Goal: Information Seeking & Learning: Learn about a topic

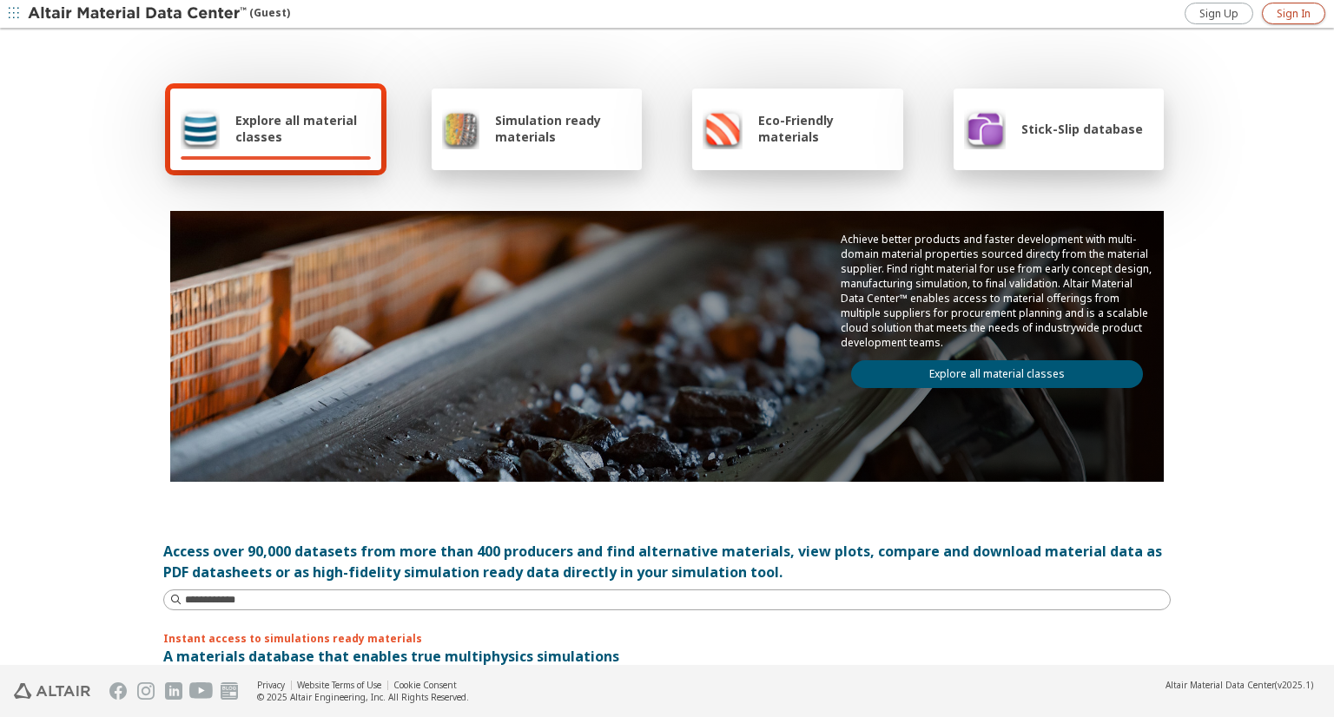
click at [1278, 20] on span "Sign In" at bounding box center [1293, 14] width 34 height 14
click at [1043, 153] on div "Stick-Slip database" at bounding box center [1058, 130] width 211 height 82
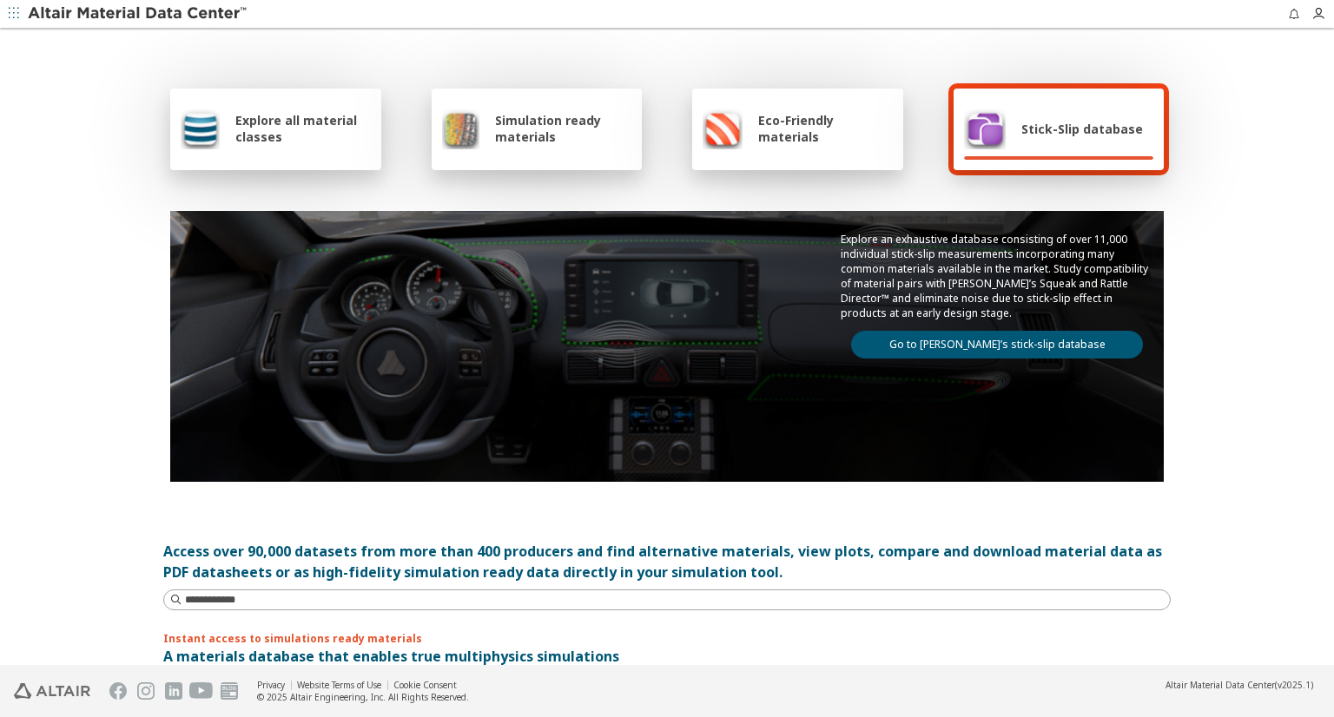
click at [1007, 335] on link "Go to [PERSON_NAME]’s stick-slip database" at bounding box center [997, 345] width 292 height 28
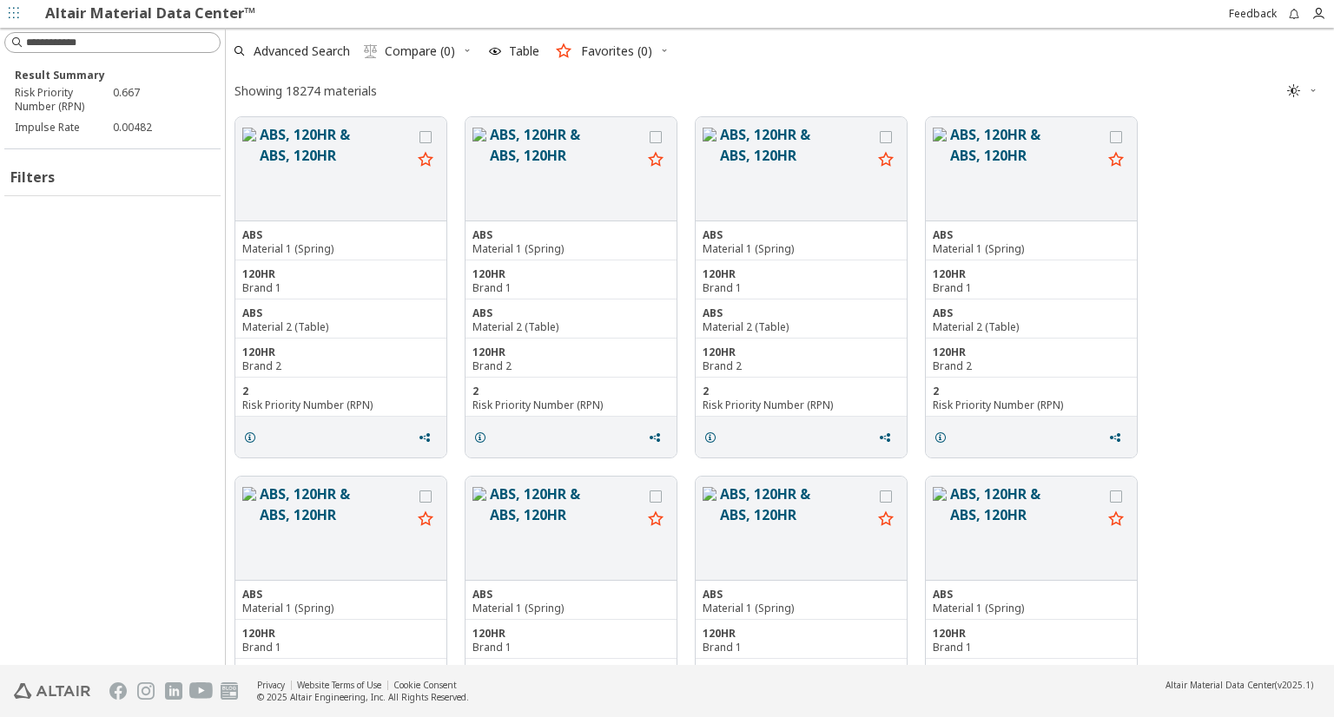
scroll to position [544, 1094]
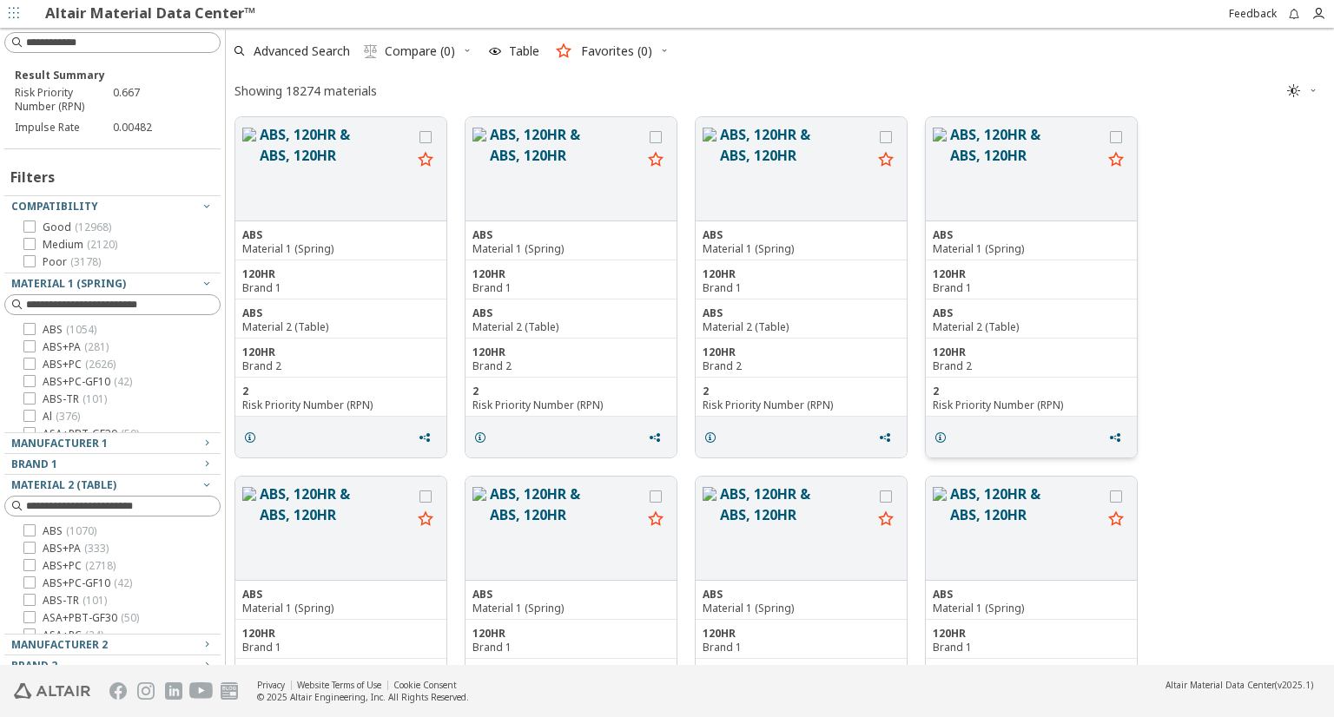
click at [985, 275] on div "120HR" at bounding box center [1030, 274] width 197 height 14
click at [994, 147] on button "ABS, 120HR & ABS, 120HR" at bounding box center [1026, 168] width 152 height 89
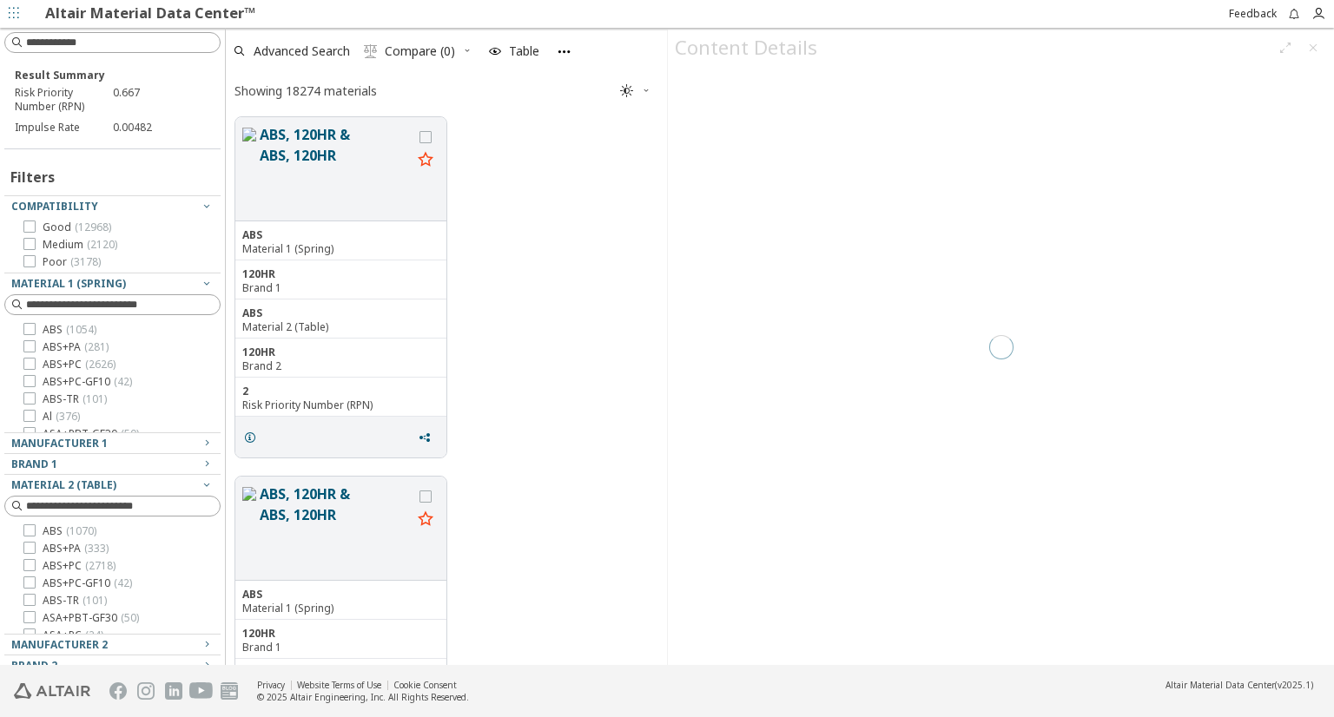
scroll to position [872, 0]
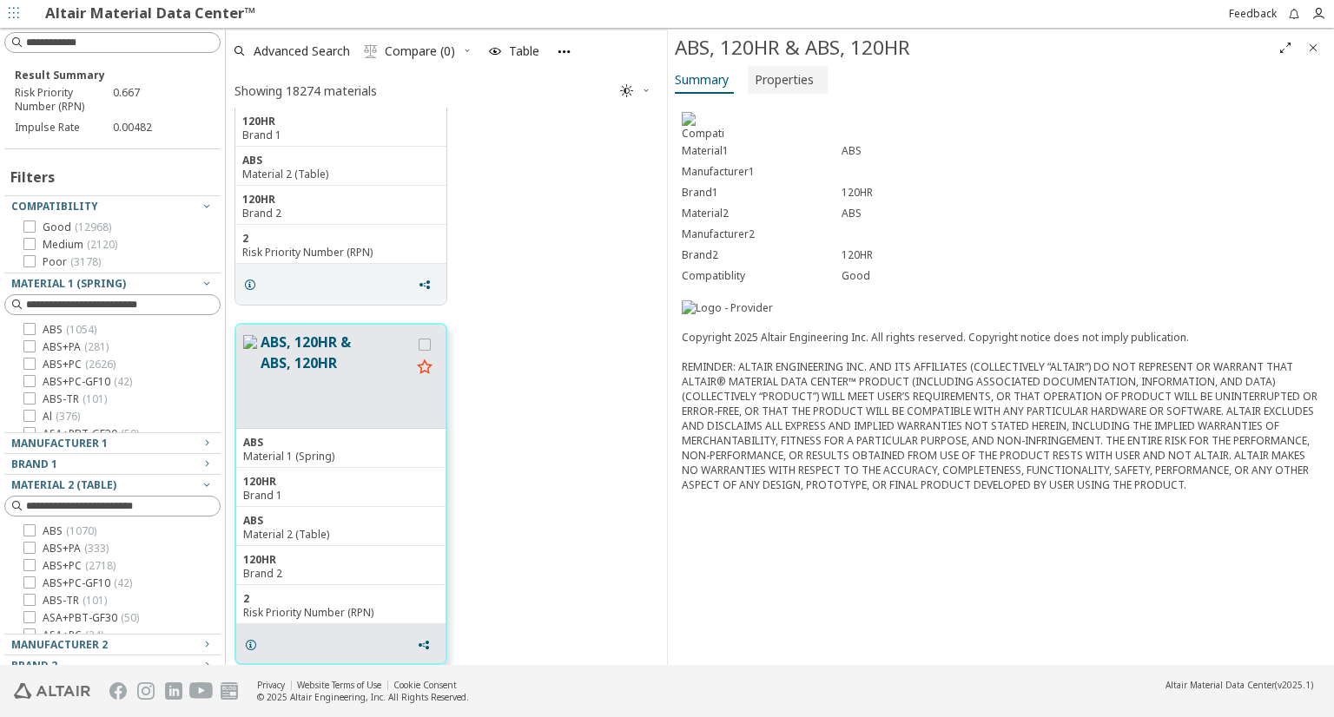
click at [791, 84] on span "Properties" at bounding box center [783, 80] width 59 height 28
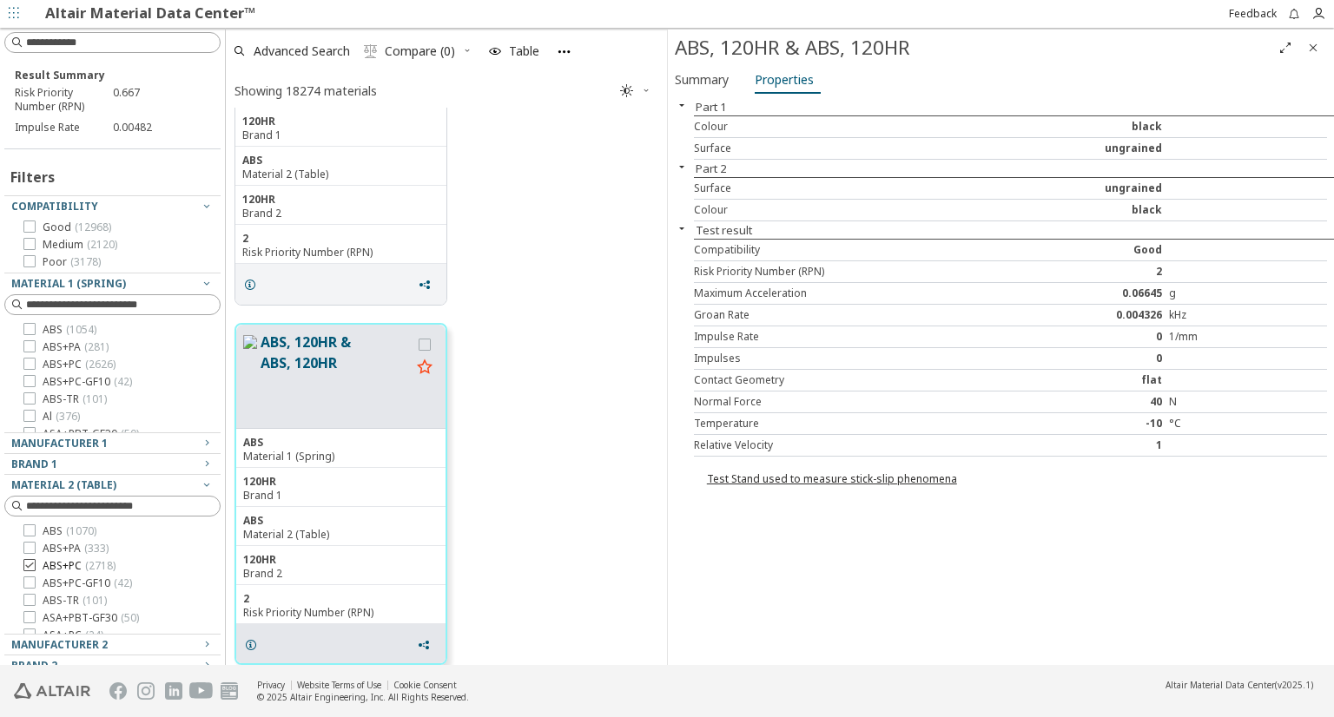
click at [28, 567] on icon at bounding box center [29, 565] width 12 height 12
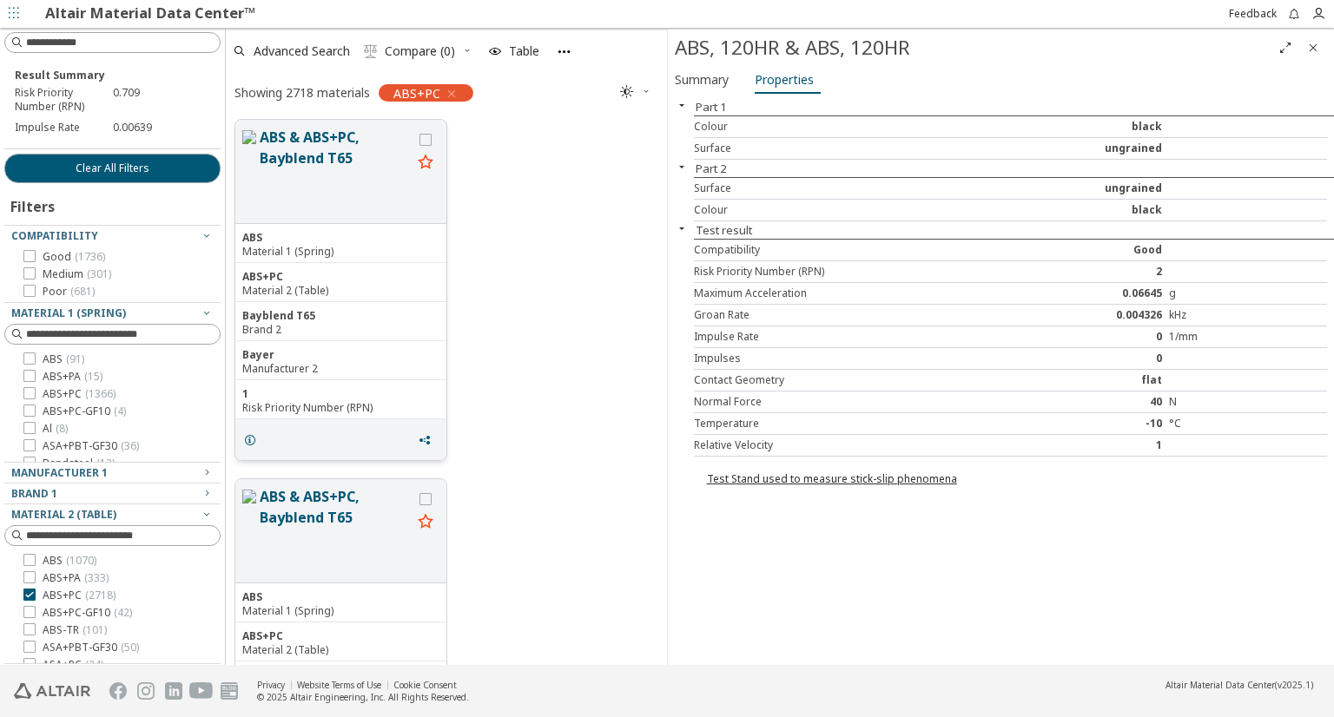
click at [329, 313] on div "Bayblend T65" at bounding box center [340, 316] width 197 height 14
click at [350, 277] on div "ABS+PC" at bounding box center [340, 277] width 197 height 14
click at [336, 152] on button "ABS & ABS+PC, Bayblend T65" at bounding box center [336, 171] width 152 height 89
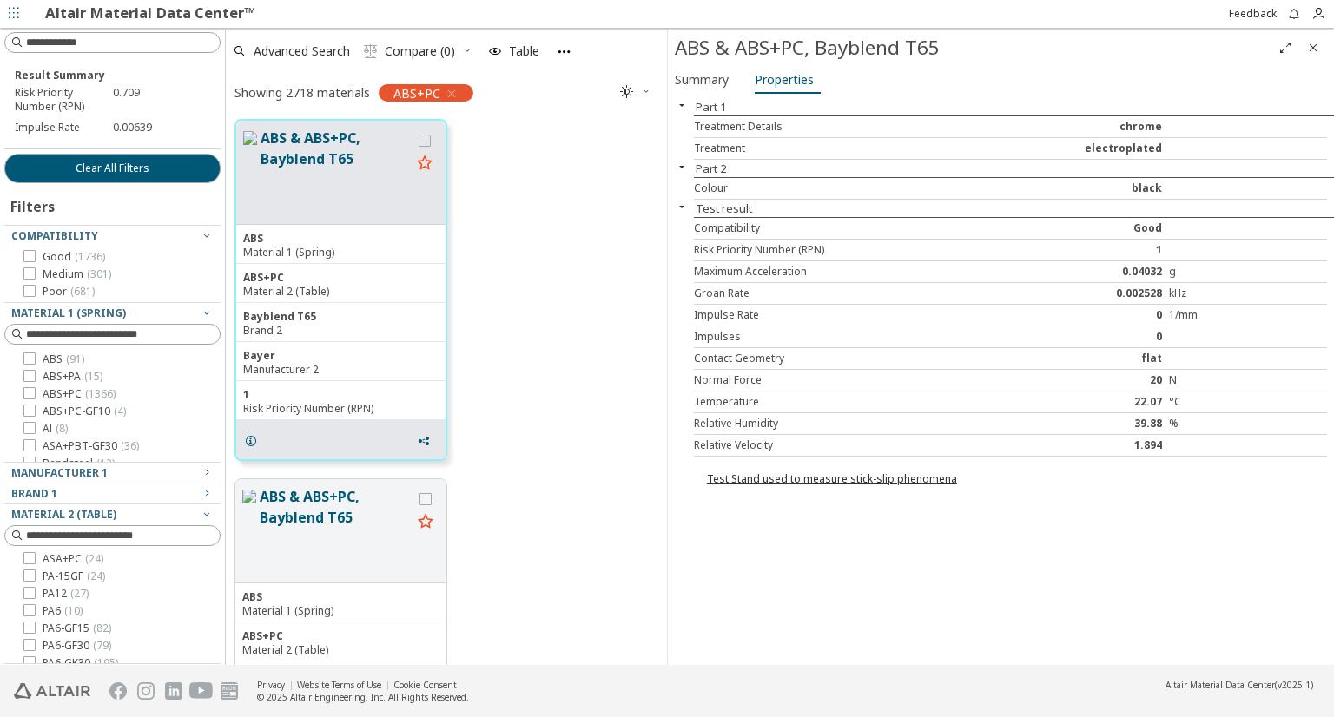
scroll to position [104, 0]
click at [31, 613] on icon at bounding box center [29, 612] width 12 height 12
click at [24, 587] on icon at bounding box center [29, 588] width 12 height 12
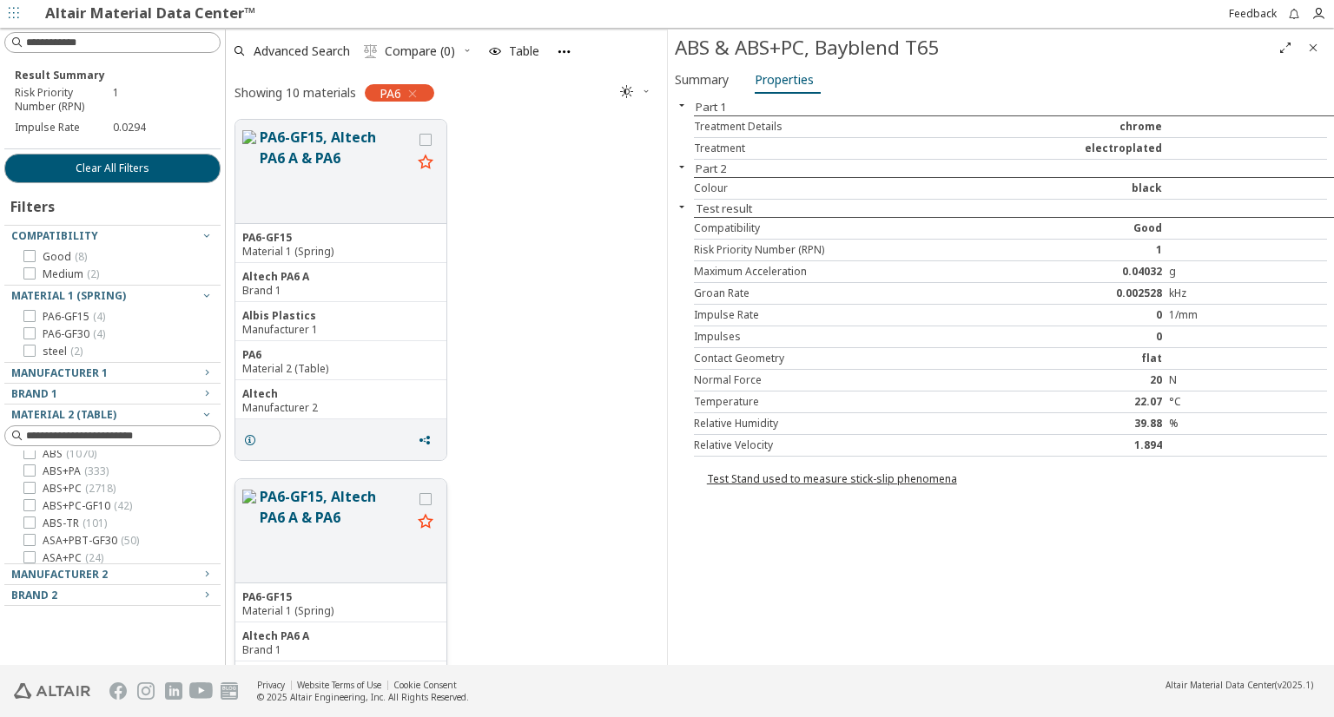
click at [316, 493] on button "PA6-GF15, Altech PA6 A & PA6" at bounding box center [336, 530] width 152 height 89
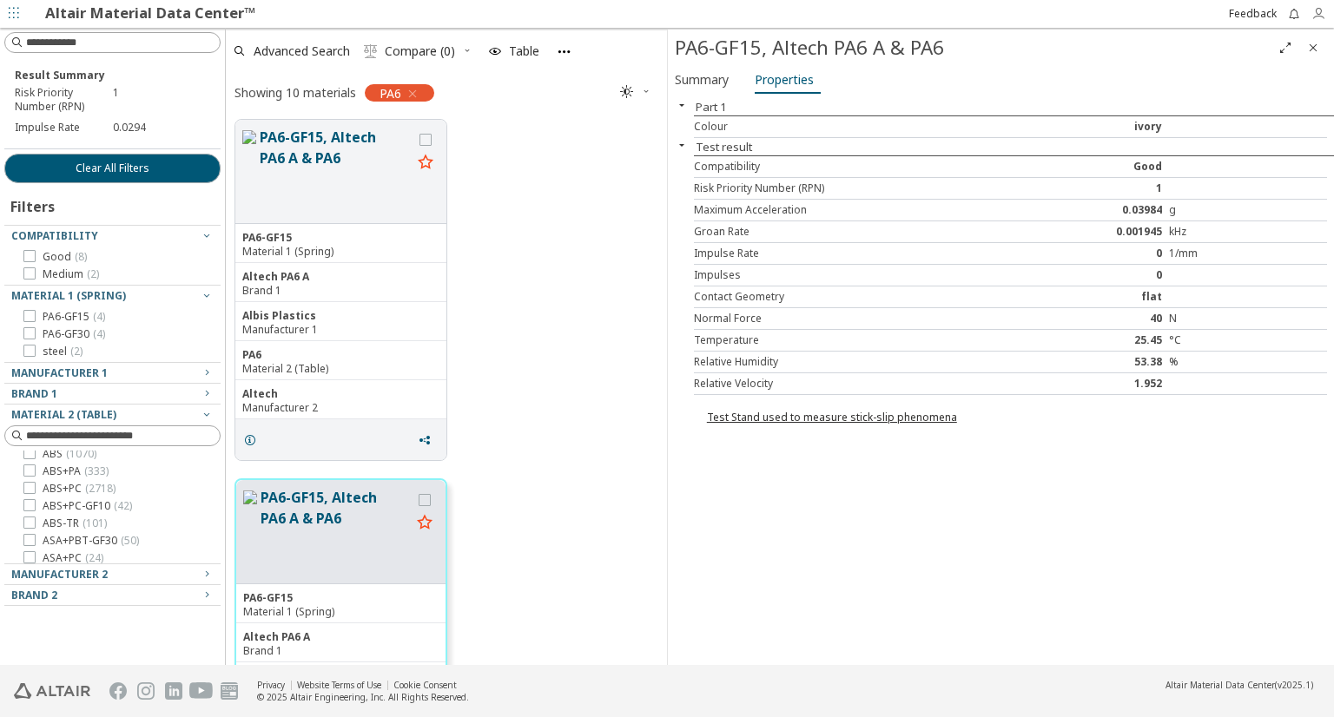
click at [1325, 7] on icon "button" at bounding box center [1322, 14] width 23 height 14
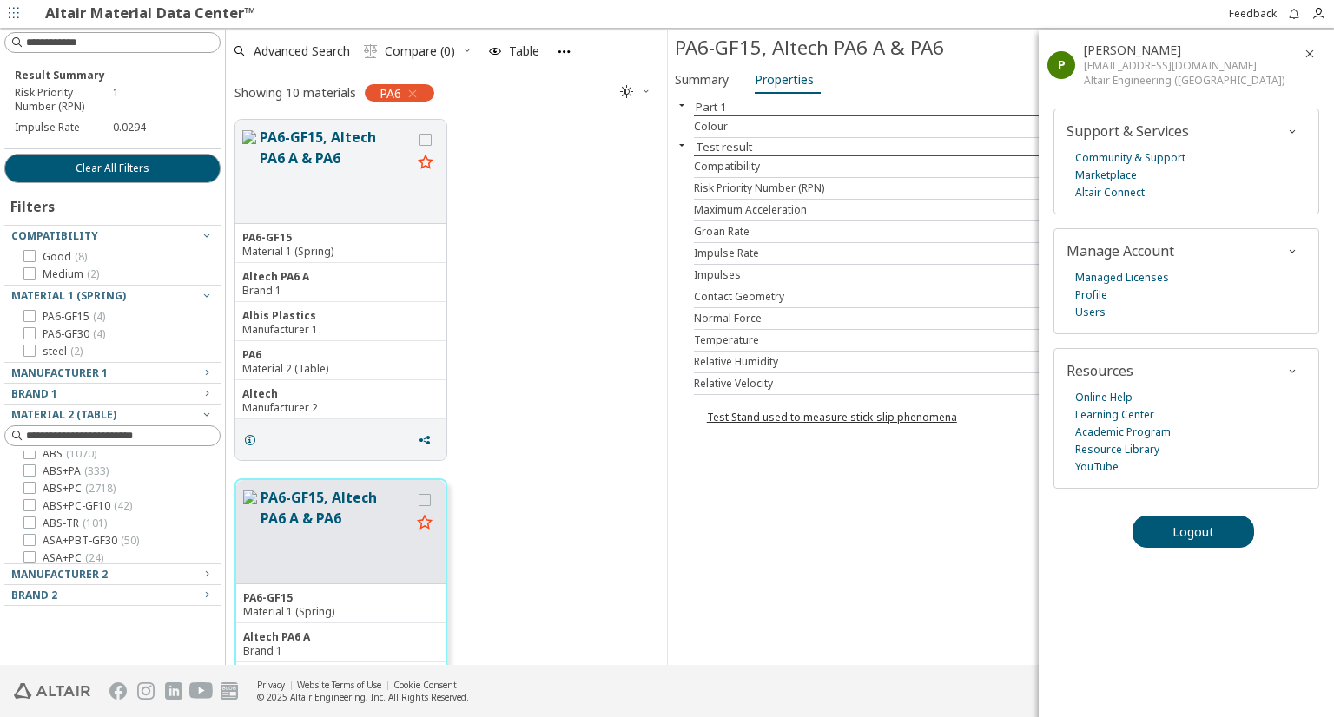
click at [1312, 59] on icon "button" at bounding box center [1309, 54] width 14 height 14
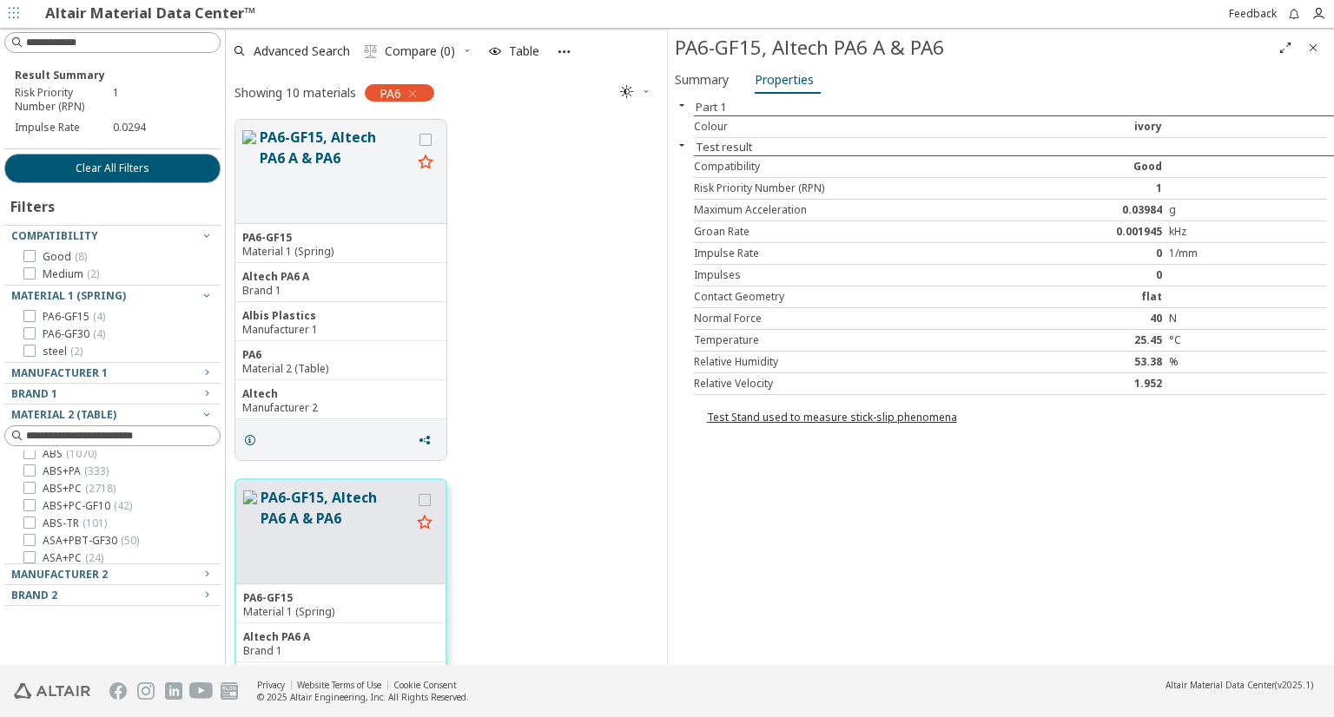
click at [566, 50] on icon "button" at bounding box center [564, 51] width 15 height 15
click at [13, 16] on icon "button" at bounding box center [14, 13] width 10 height 10
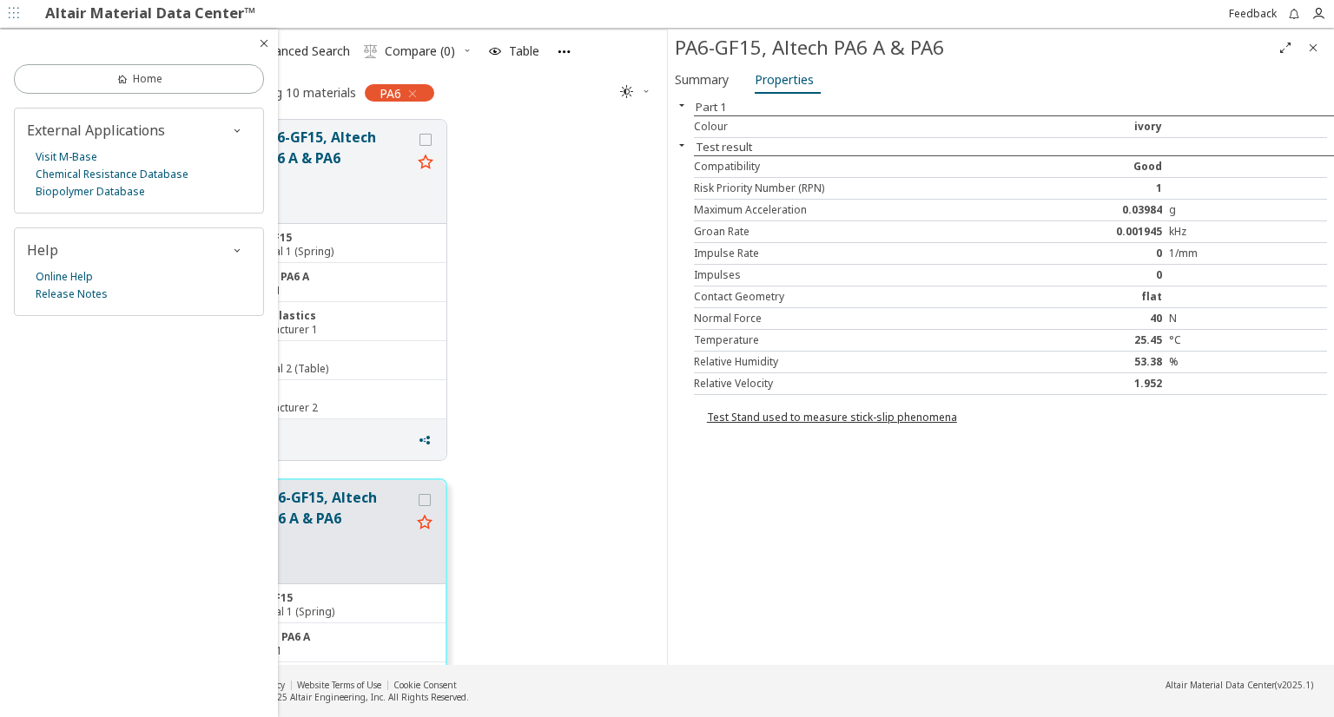
click at [13, 16] on icon "button" at bounding box center [14, 13] width 10 height 10
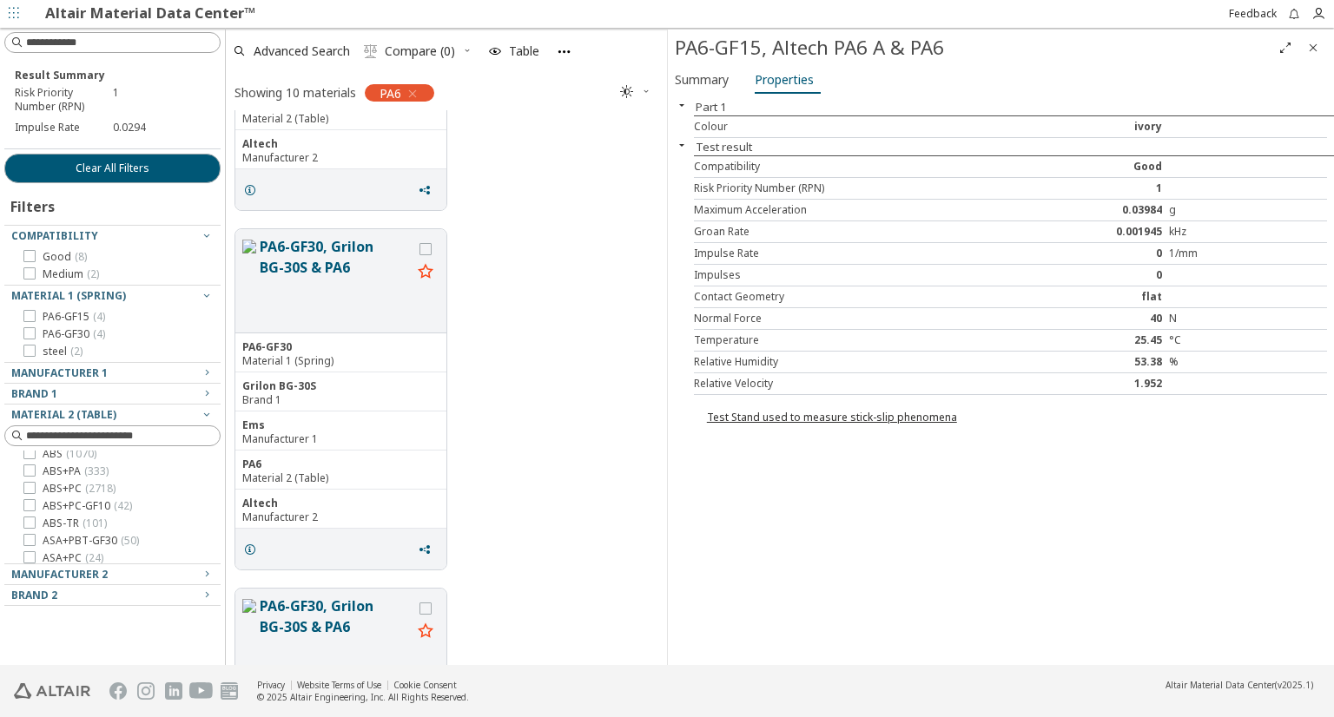
scroll to position [1688, 0]
